Goal: Transaction & Acquisition: Purchase product/service

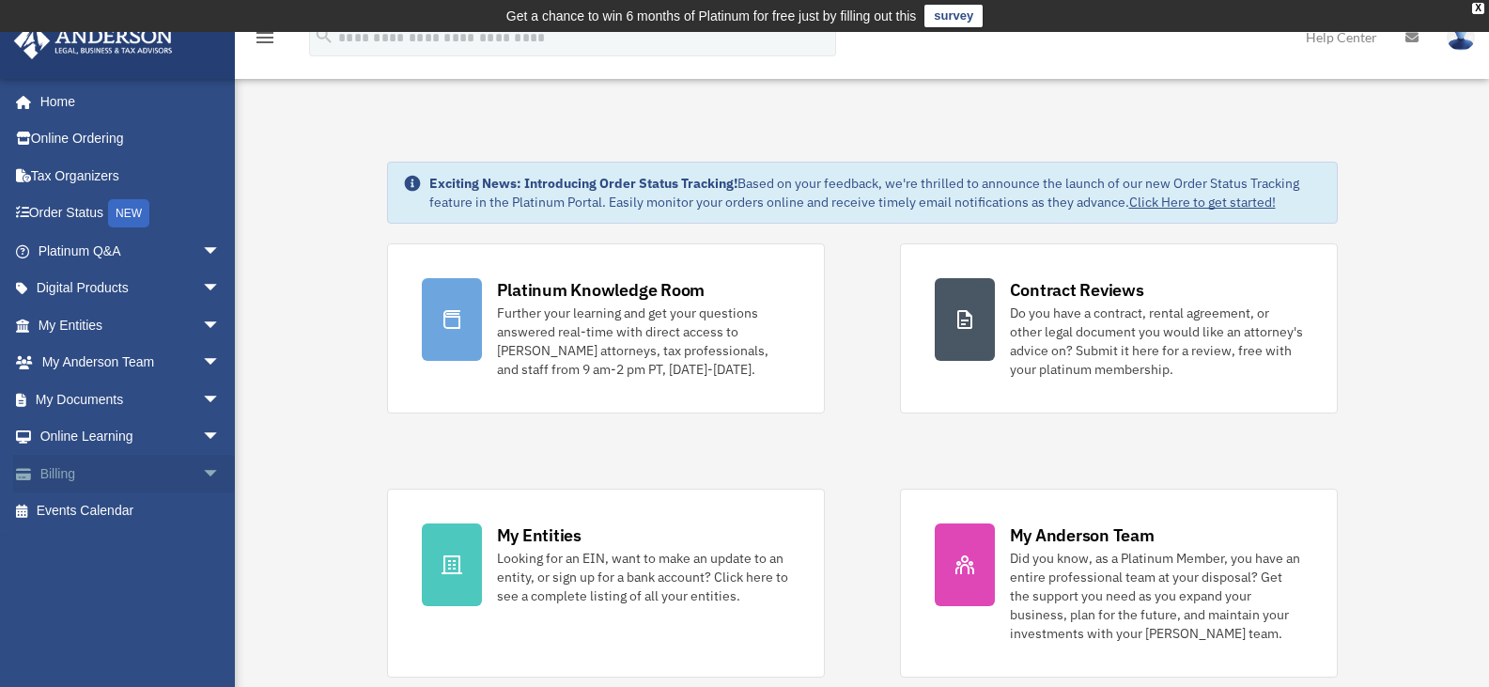
click at [202, 462] on span "arrow_drop_down" at bounding box center [221, 474] width 38 height 39
click at [132, 510] on link "$ Open Invoices" at bounding box center [137, 511] width 223 height 39
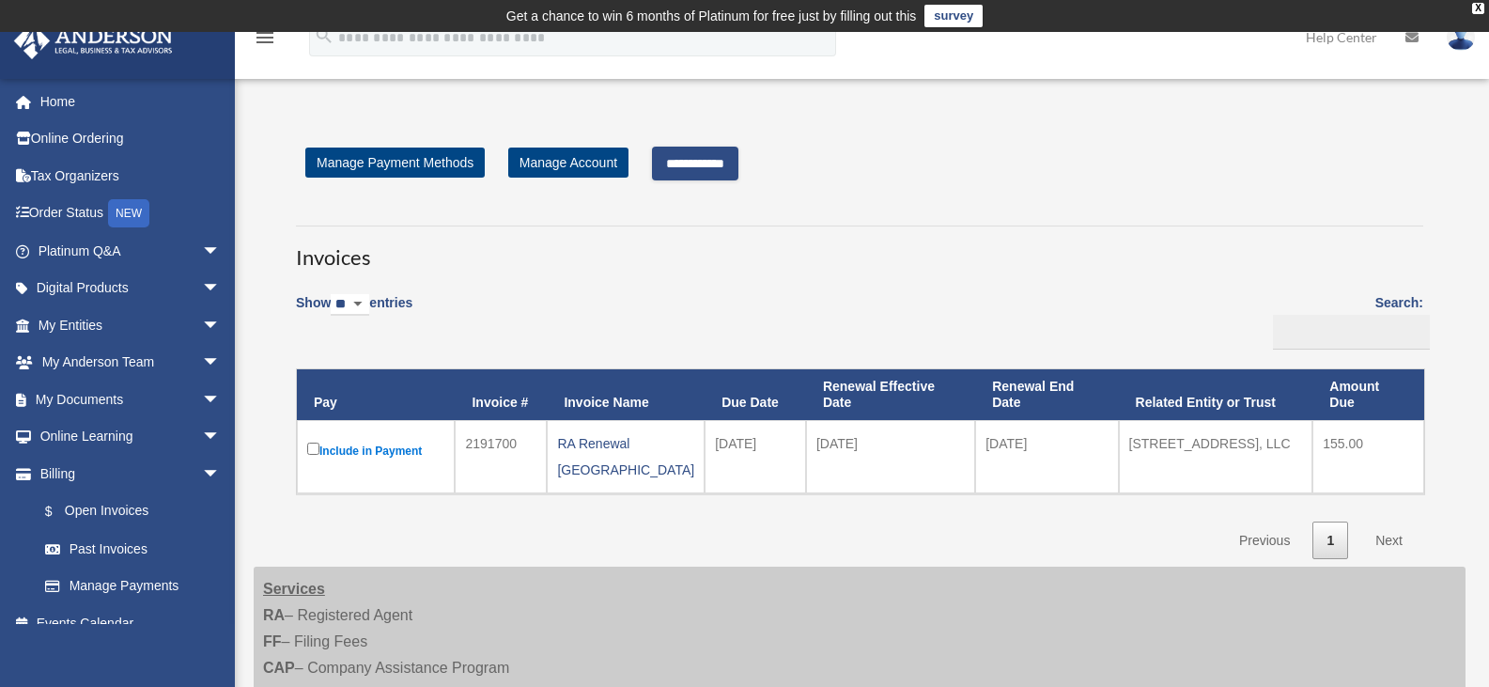
click at [1388, 524] on link "Next" at bounding box center [1388, 540] width 55 height 39
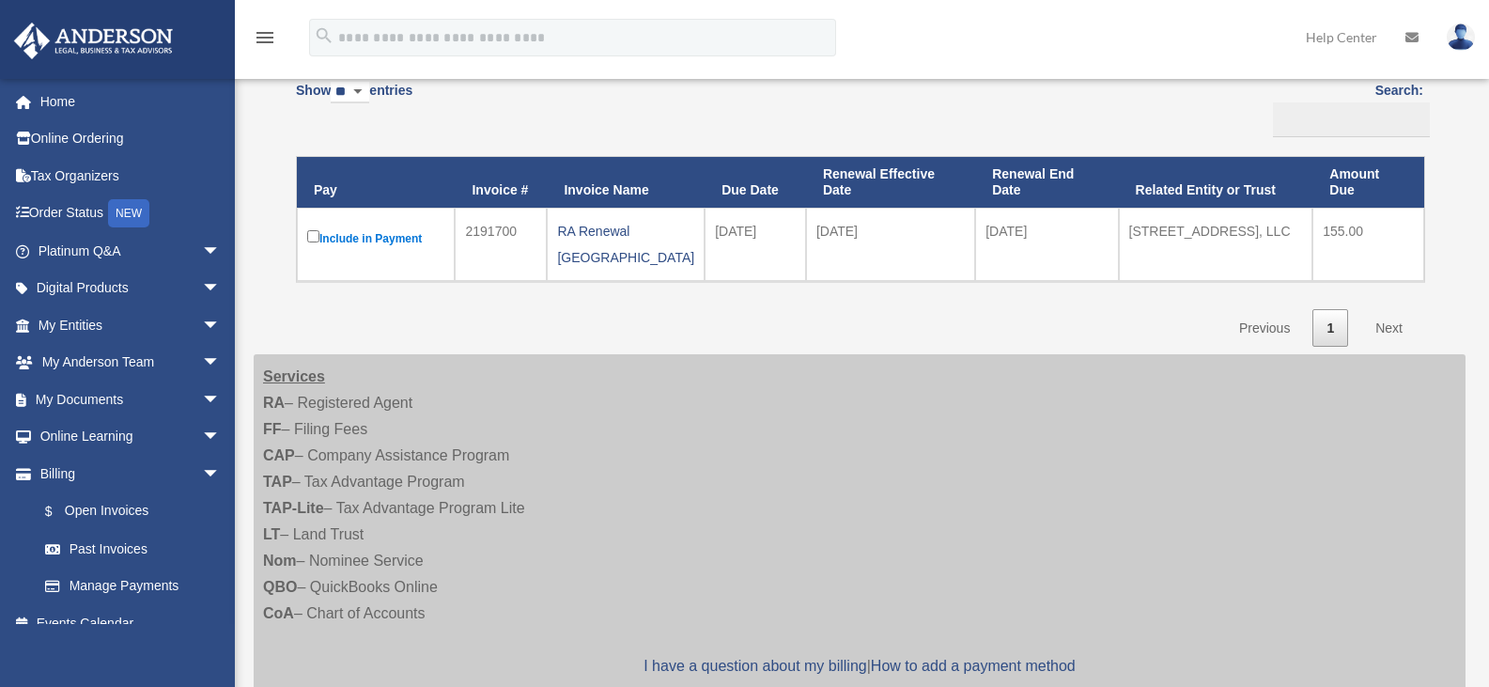
scroll to position [300, 0]
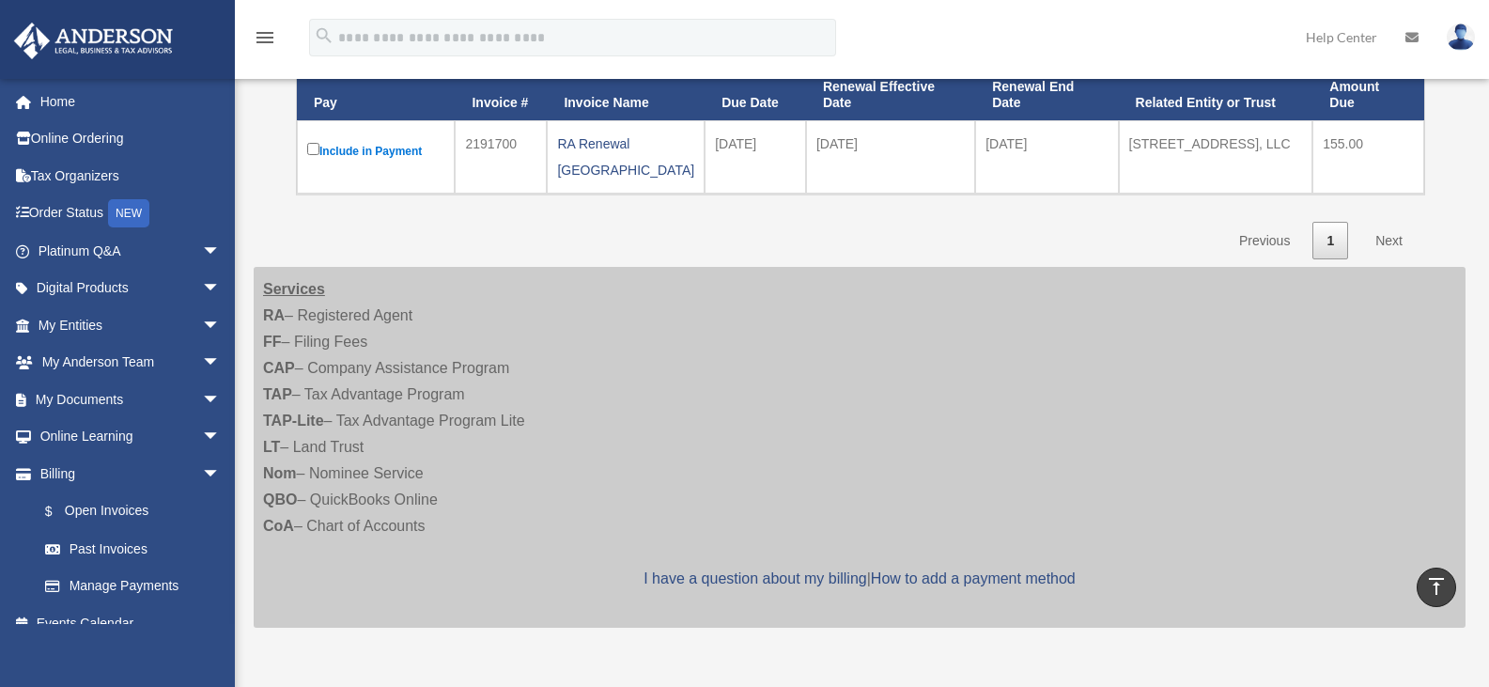
click at [1386, 229] on link "Next" at bounding box center [1388, 241] width 55 height 39
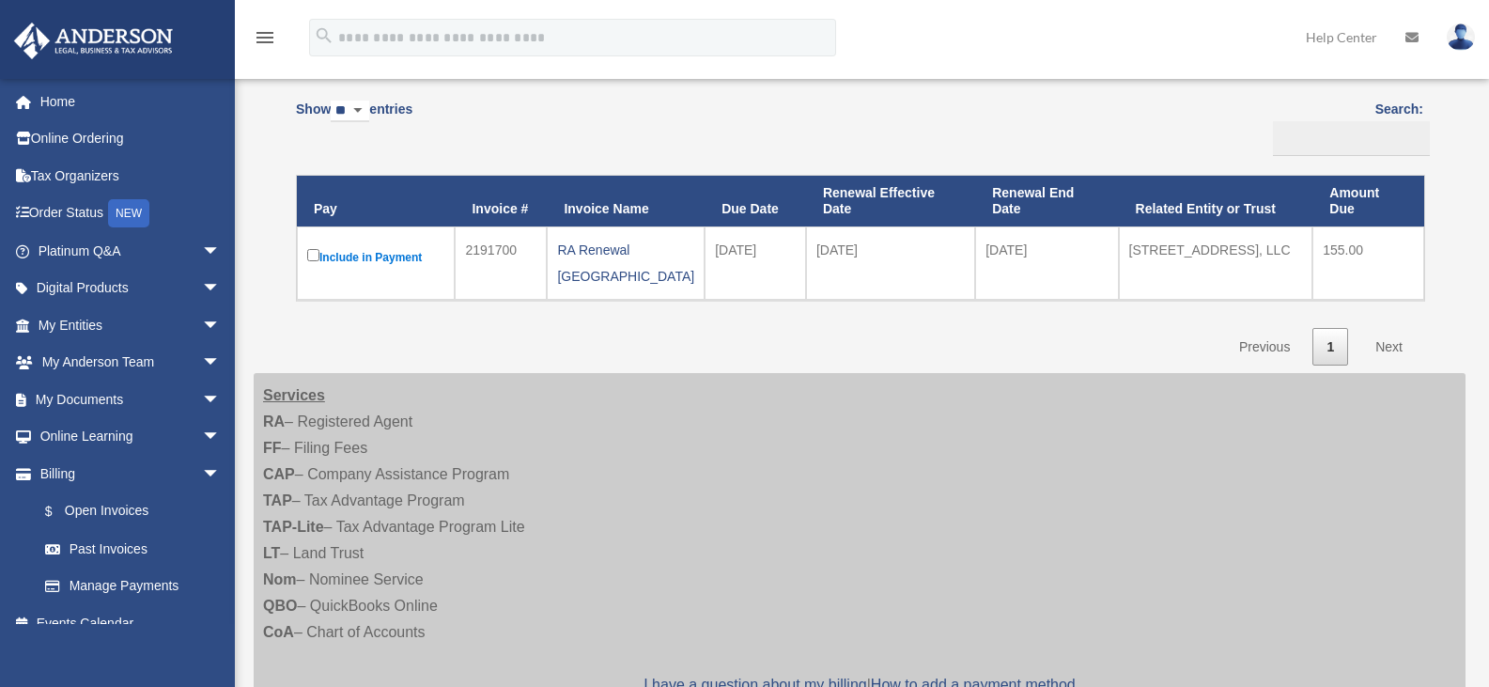
scroll to position [187, 0]
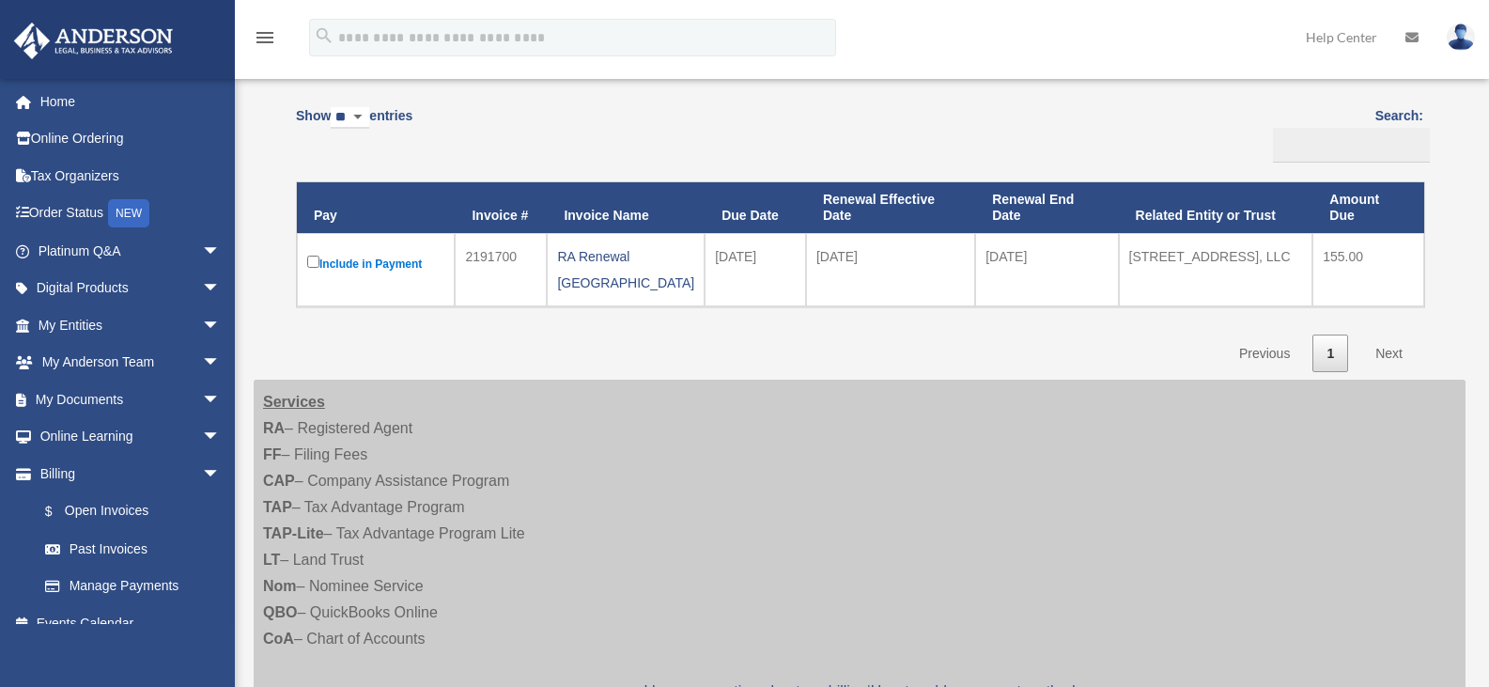
click at [1339, 339] on link "1" at bounding box center [1330, 353] width 36 height 39
click at [1391, 338] on link "Next" at bounding box center [1388, 353] width 55 height 39
click at [360, 266] on label "Include in Payment" at bounding box center [375, 263] width 137 height 23
click at [500, 262] on td "2191700" at bounding box center [501, 269] width 92 height 73
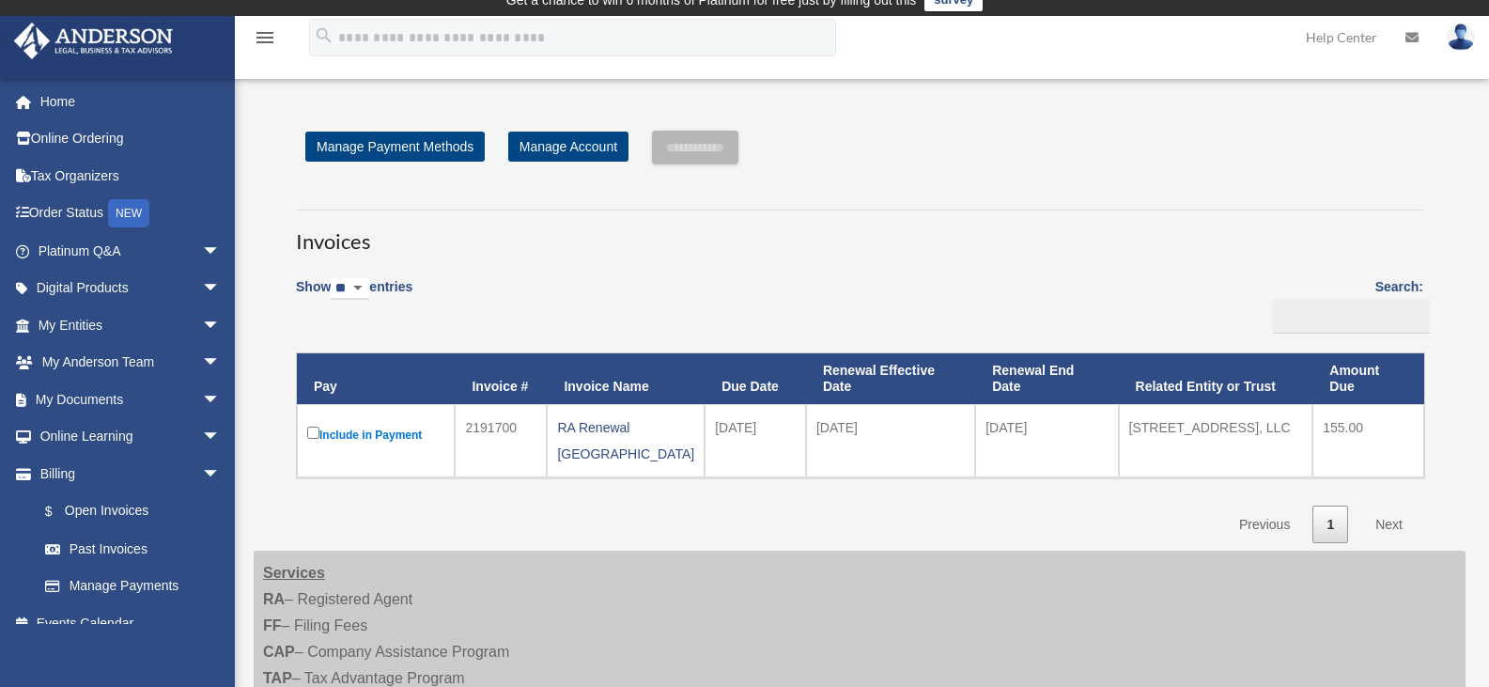
scroll to position [0, 0]
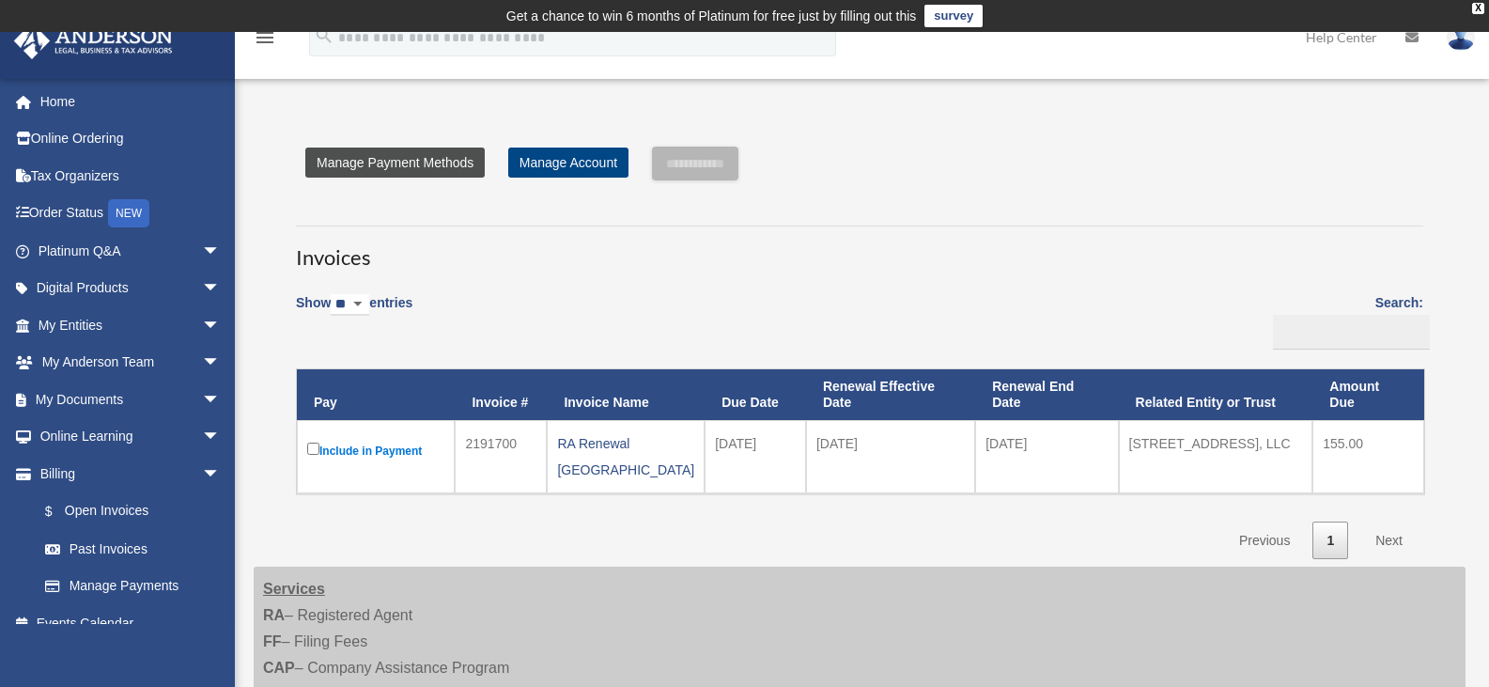
click at [426, 162] on link "Manage Payment Methods" at bounding box center [394, 162] width 179 height 30
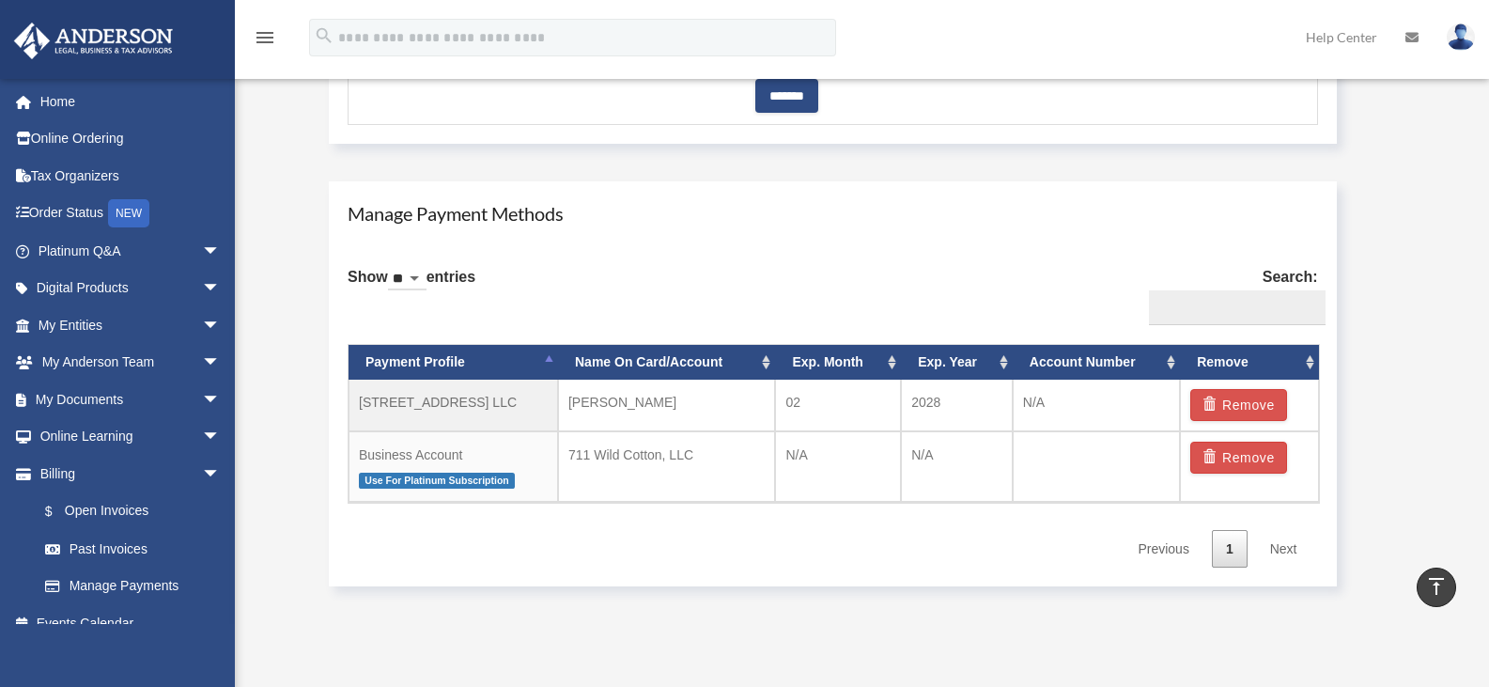
scroll to position [1038, 0]
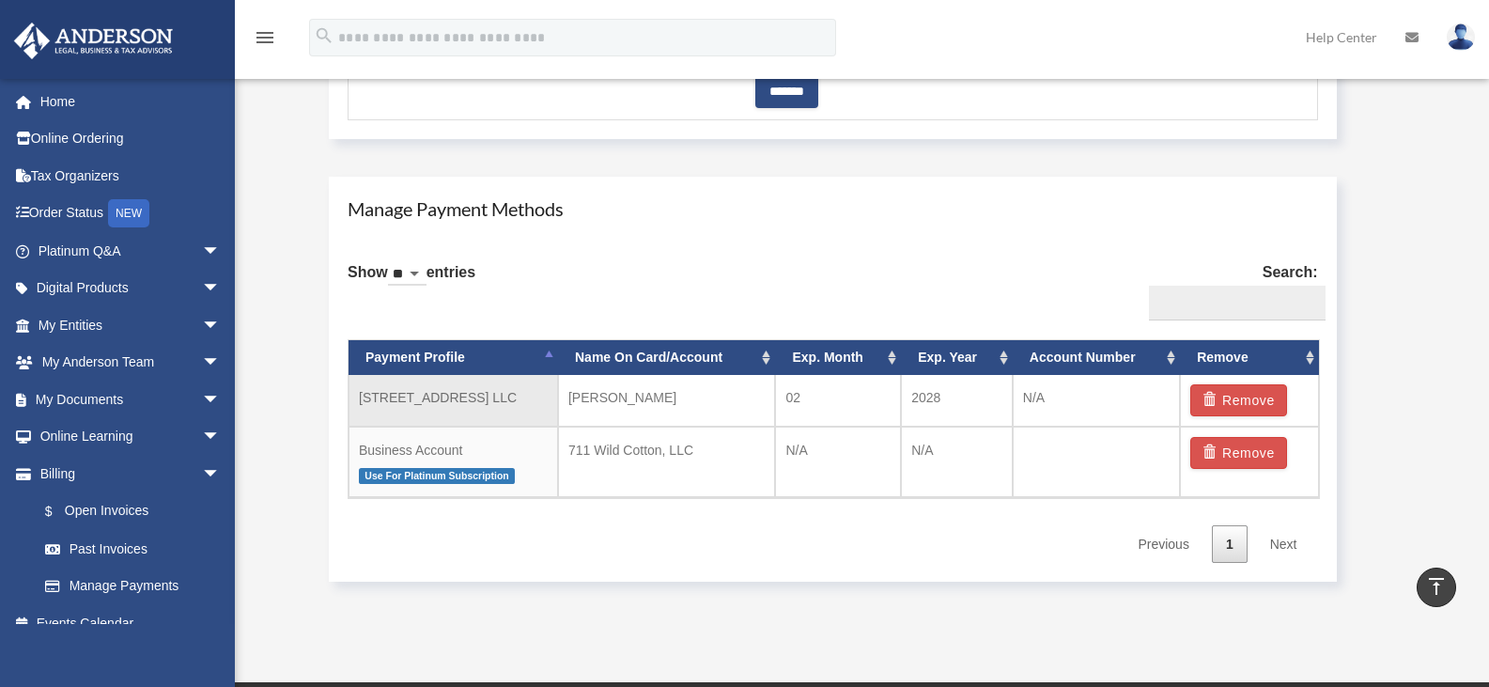
click at [501, 395] on td "[STREET_ADDRESS] LLC" at bounding box center [452, 401] width 209 height 52
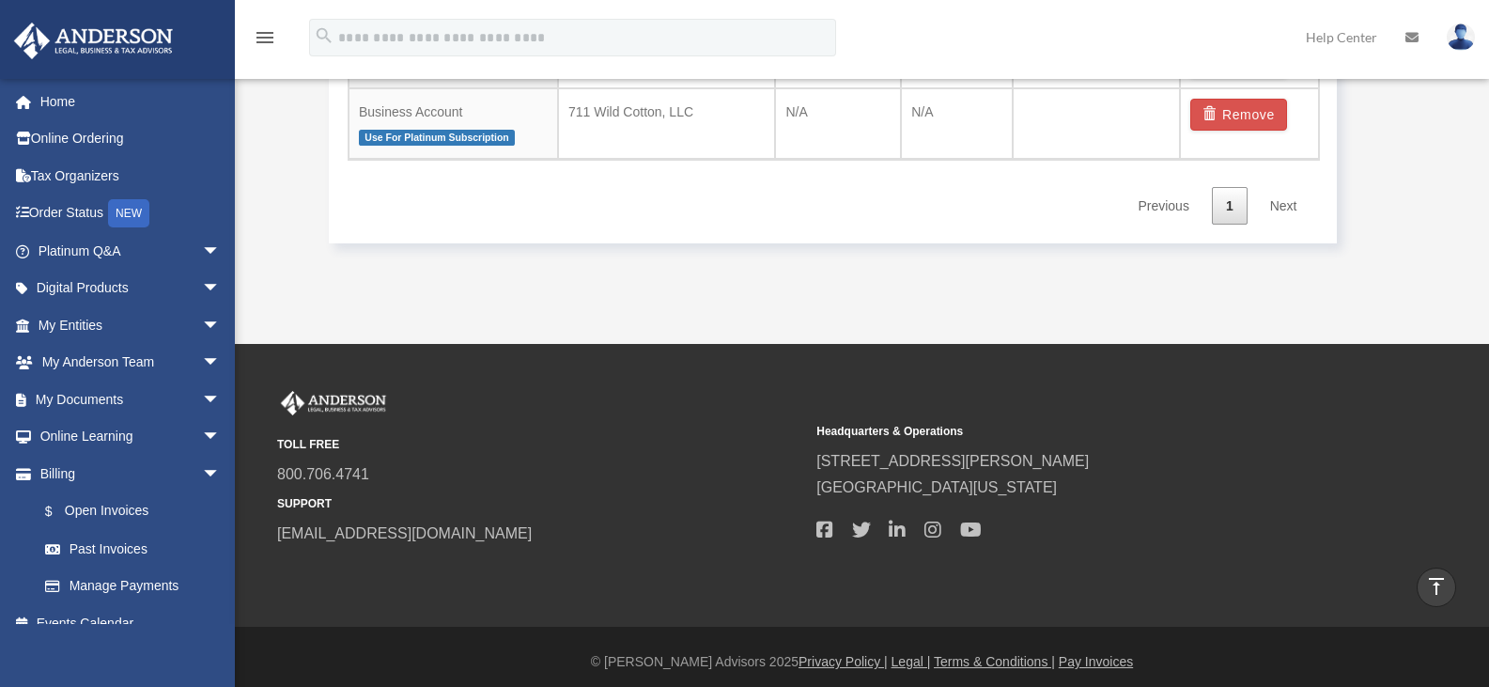
scroll to position [1386, 0]
